Goal: Check status

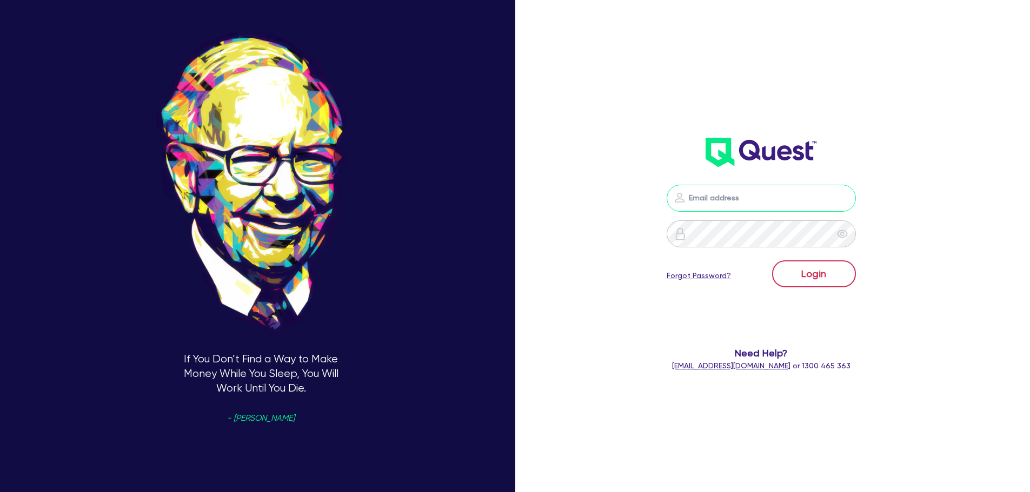
type input "[PERSON_NAME][EMAIL_ADDRESS][DOMAIN_NAME]"
click at [836, 269] on button "Login" at bounding box center [814, 274] width 84 height 27
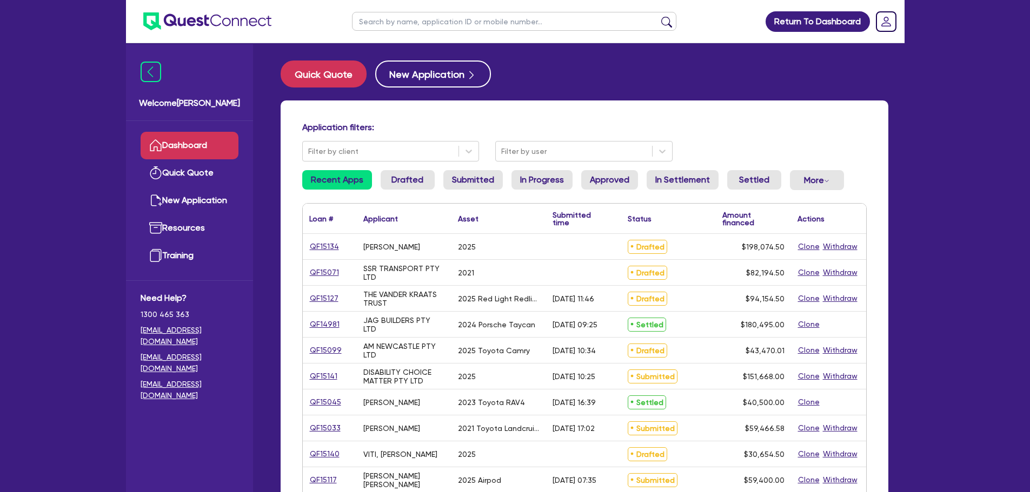
click at [445, 26] on input "text" at bounding box center [514, 21] width 324 height 19
click at [658, 16] on button "submit" at bounding box center [666, 23] width 17 height 15
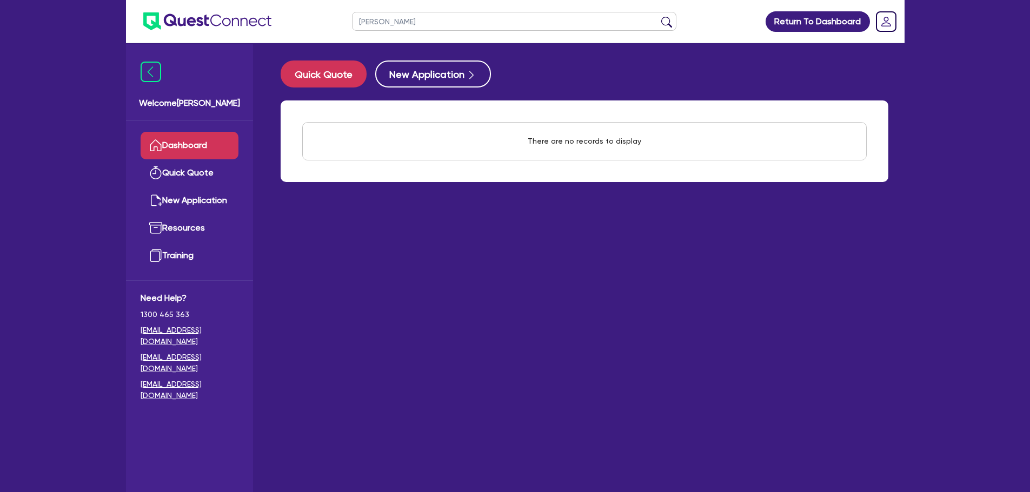
type input "[PERSON_NAME]"
click at [658, 16] on button "submit" at bounding box center [666, 23] width 17 height 15
click at [465, 254] on main "Quick Quote New Application There are no records to display Withdraw applicatio…" at bounding box center [584, 275] width 640 height 465
